Goal: Task Accomplishment & Management: Use online tool/utility

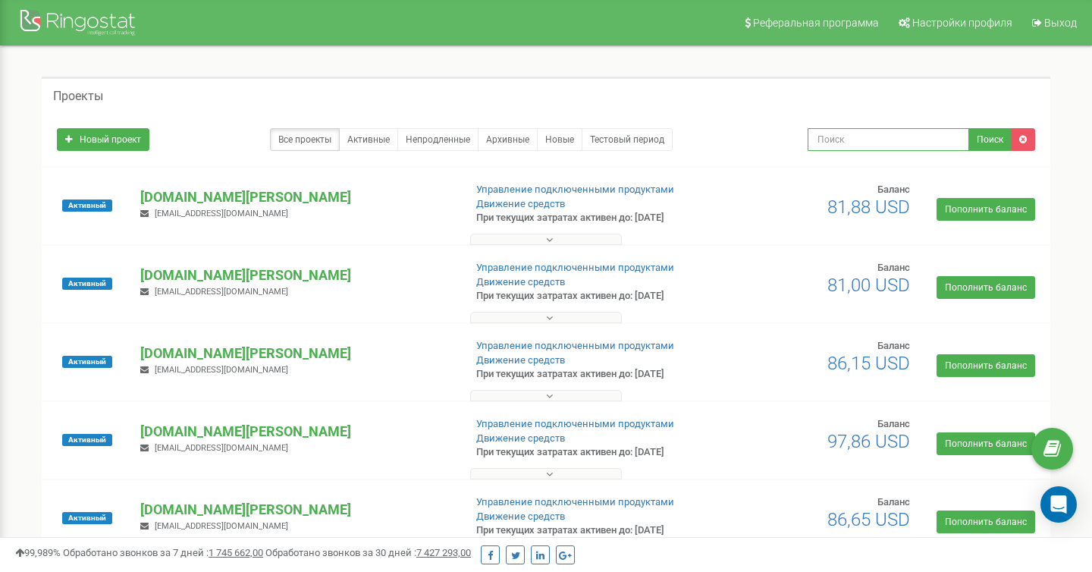
click at [880, 136] on input "text" at bounding box center [889, 139] width 162 height 23
type input "ves"
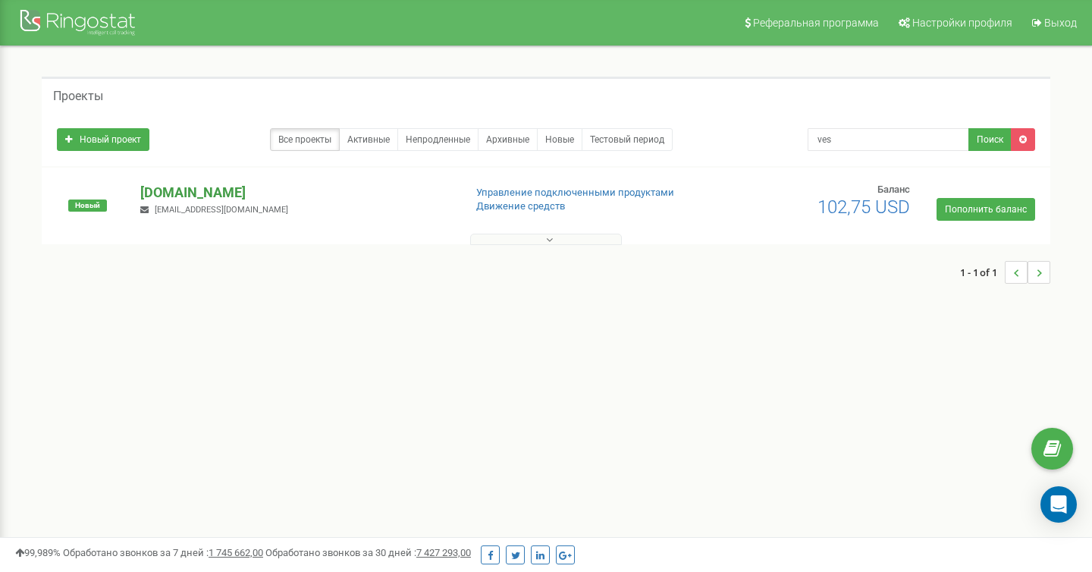
click at [203, 191] on p "[DOMAIN_NAME]" at bounding box center [295, 193] width 311 height 20
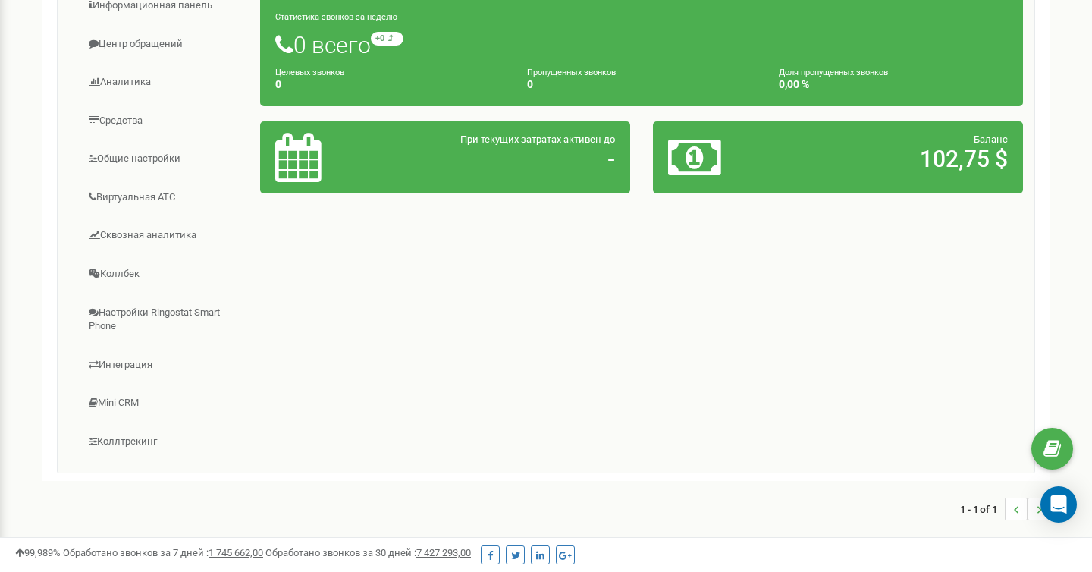
scroll to position [269, 0]
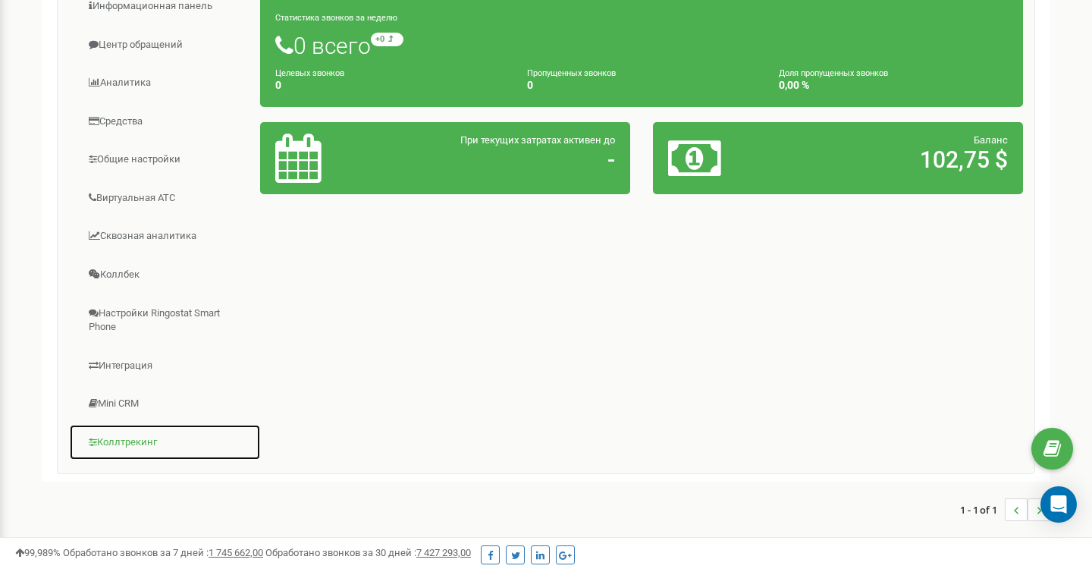
click at [147, 438] on link "Коллтрекинг" at bounding box center [165, 442] width 192 height 37
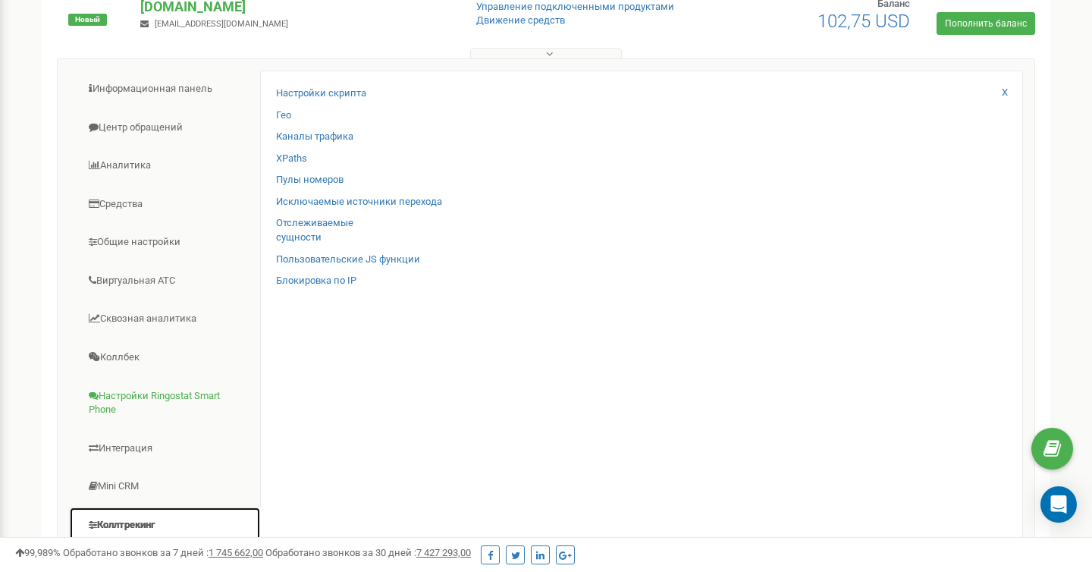
scroll to position [184, 0]
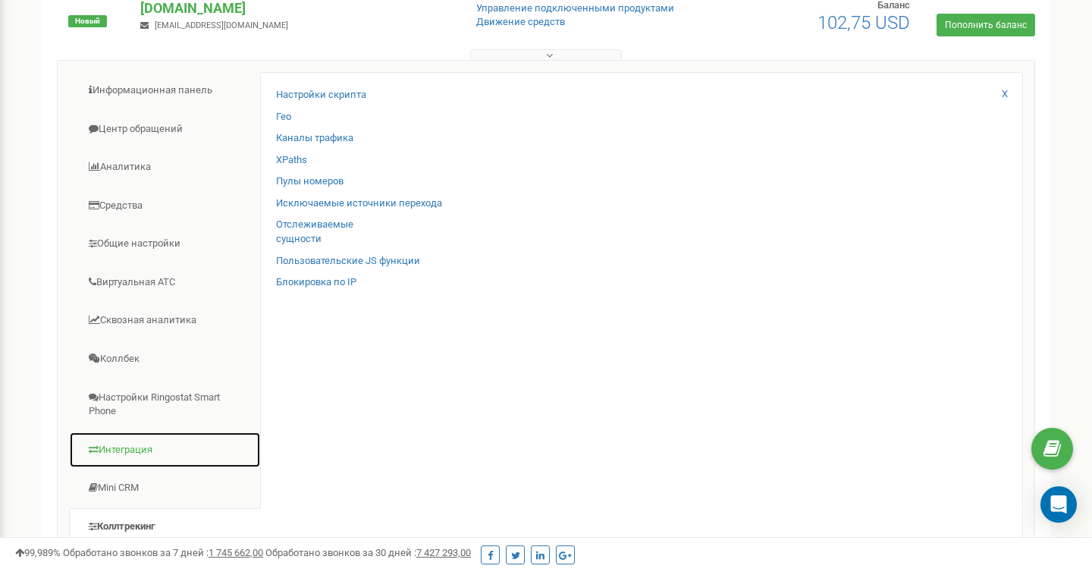
click at [139, 442] on link "Интеграция" at bounding box center [165, 450] width 192 height 37
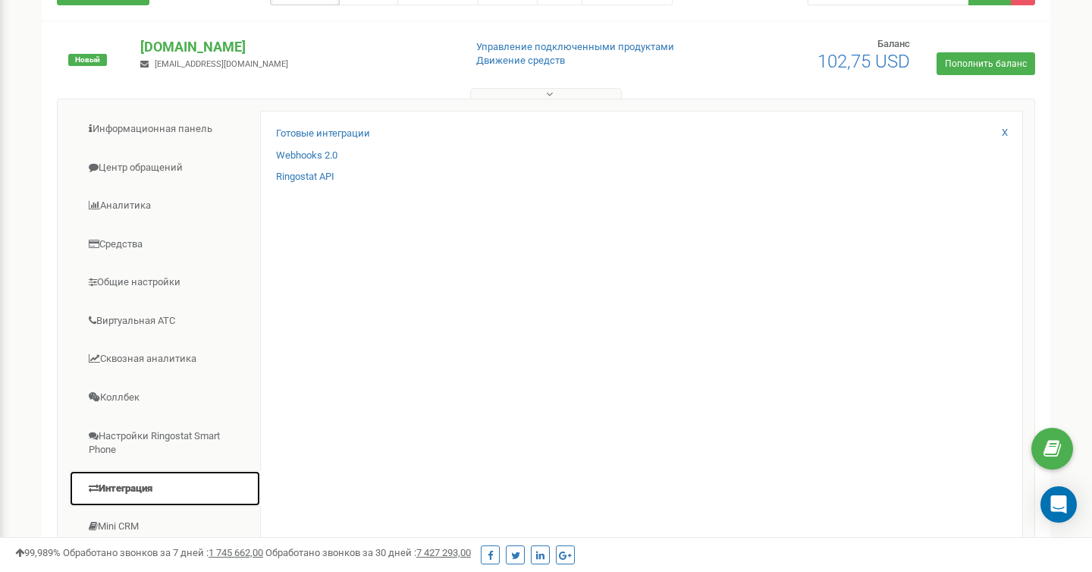
scroll to position [66, 0]
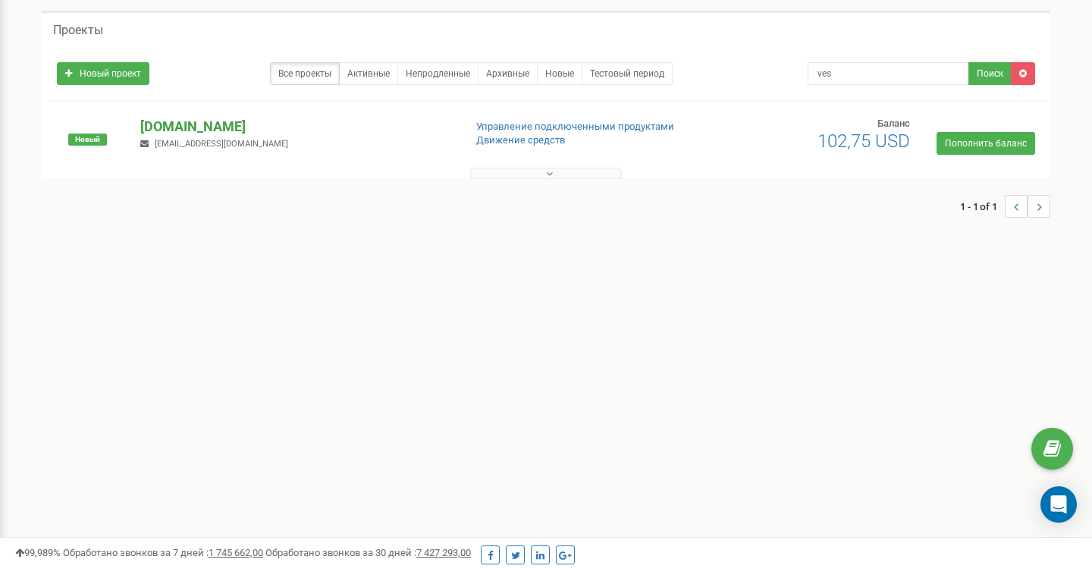
click at [206, 124] on p "[DOMAIN_NAME]" at bounding box center [295, 127] width 311 height 20
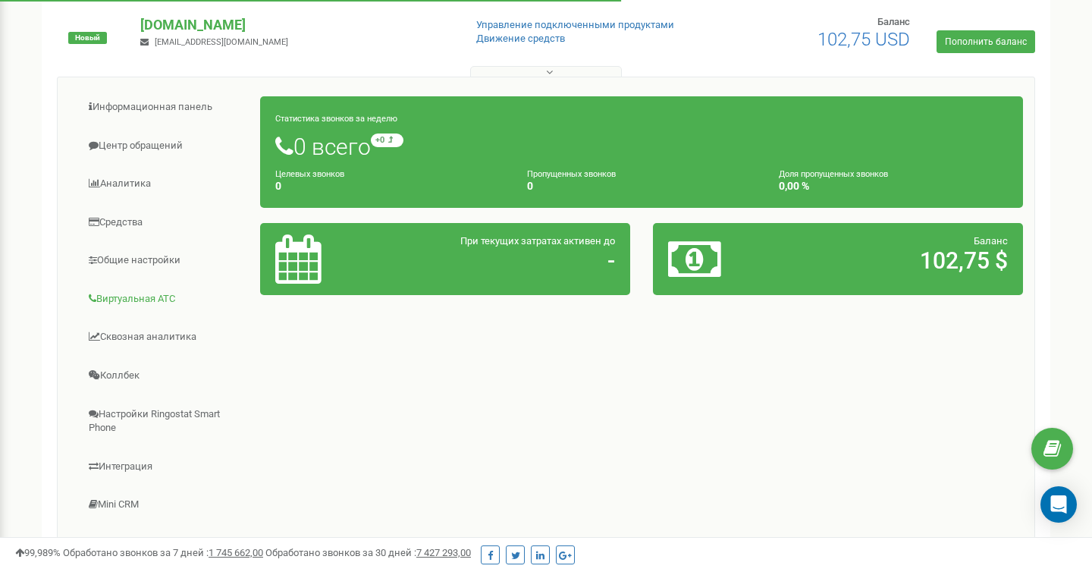
scroll to position [187, 0]
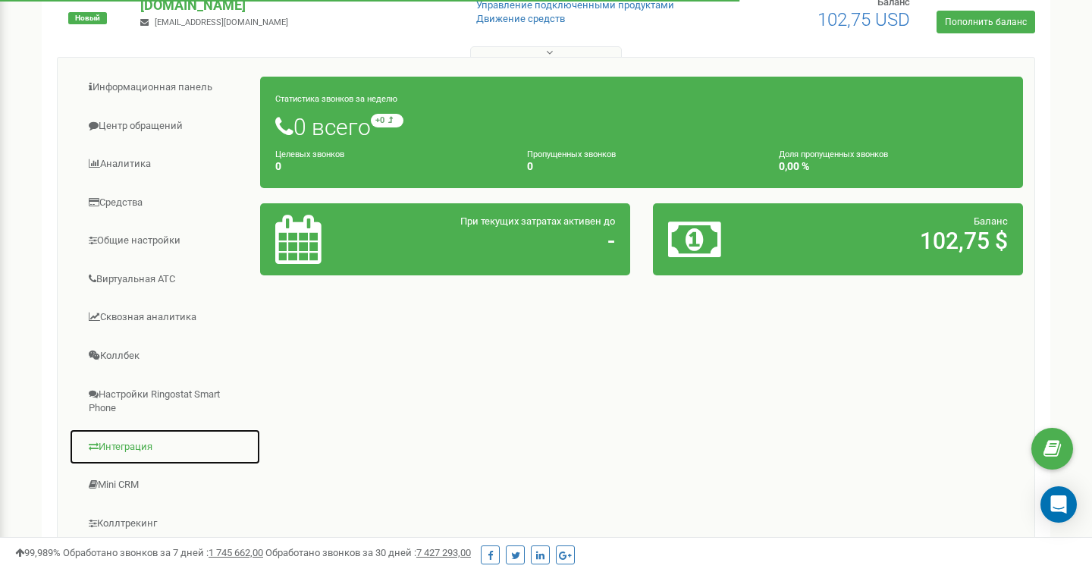
click at [174, 448] on link "Интеграция" at bounding box center [165, 447] width 192 height 37
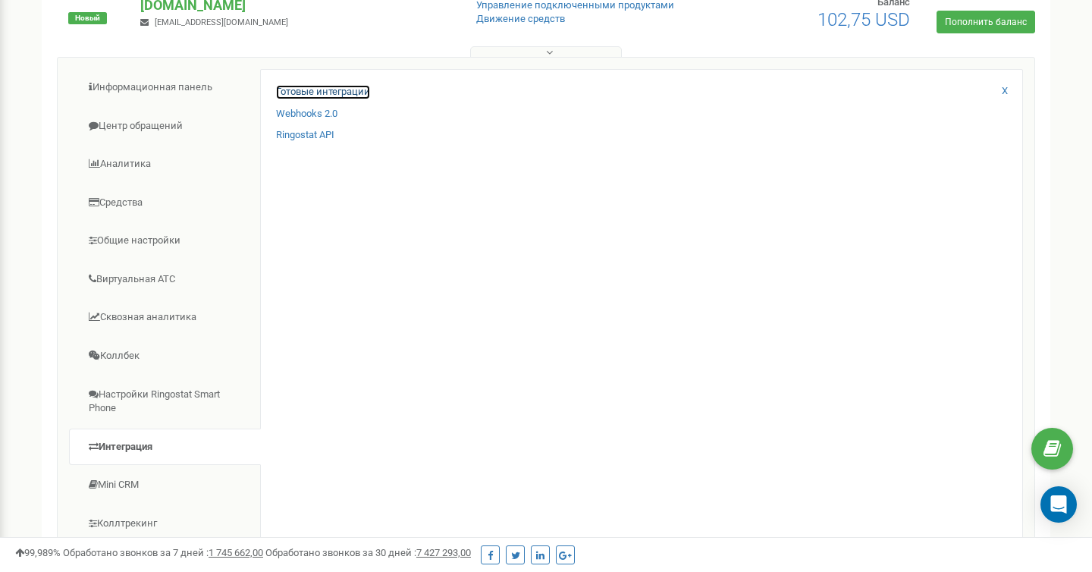
click at [349, 91] on link "Готовые интеграции" at bounding box center [323, 92] width 94 height 14
